Goal: Go to known website: Access a specific website the user already knows

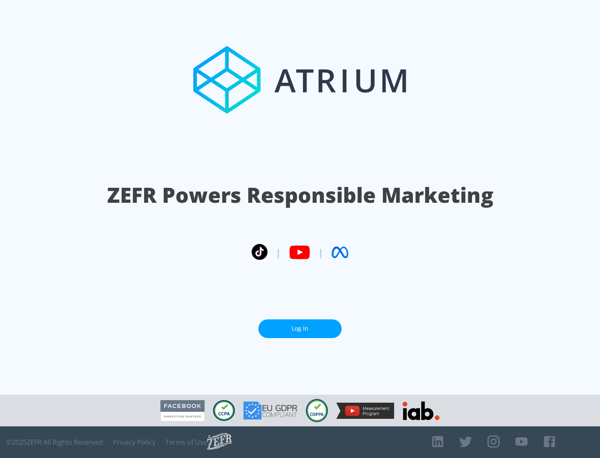
click at [300, 329] on link "Log In" at bounding box center [299, 329] width 83 height 19
